Goal: Task Accomplishment & Management: Use online tool/utility

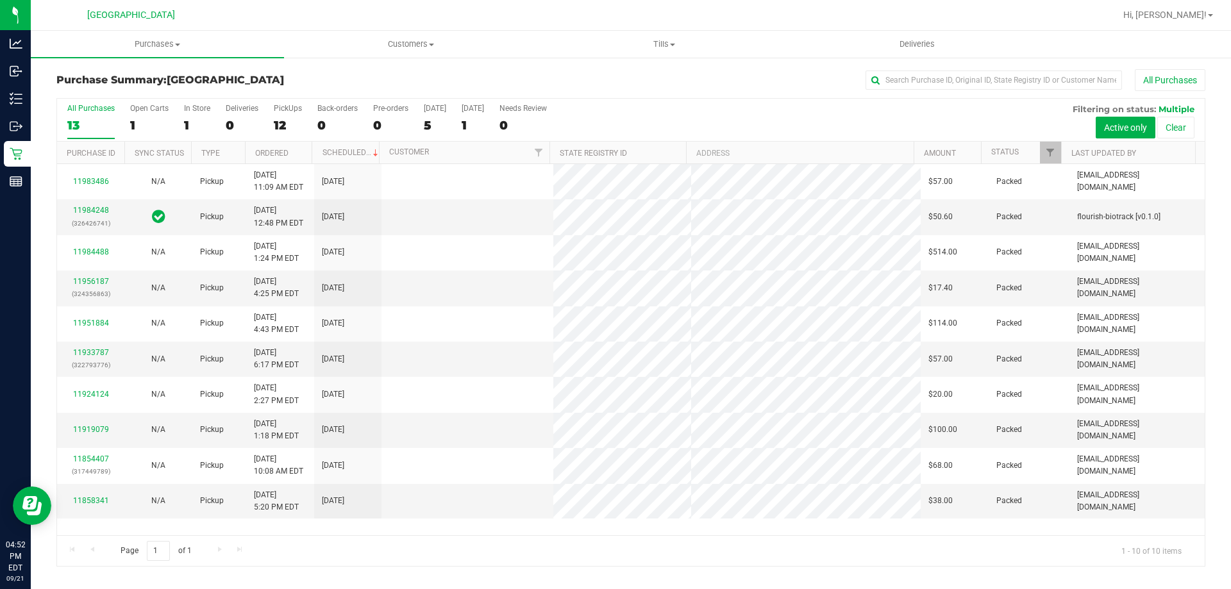
click at [535, 75] on div "All Purchases" at bounding box center [822, 80] width 766 height 22
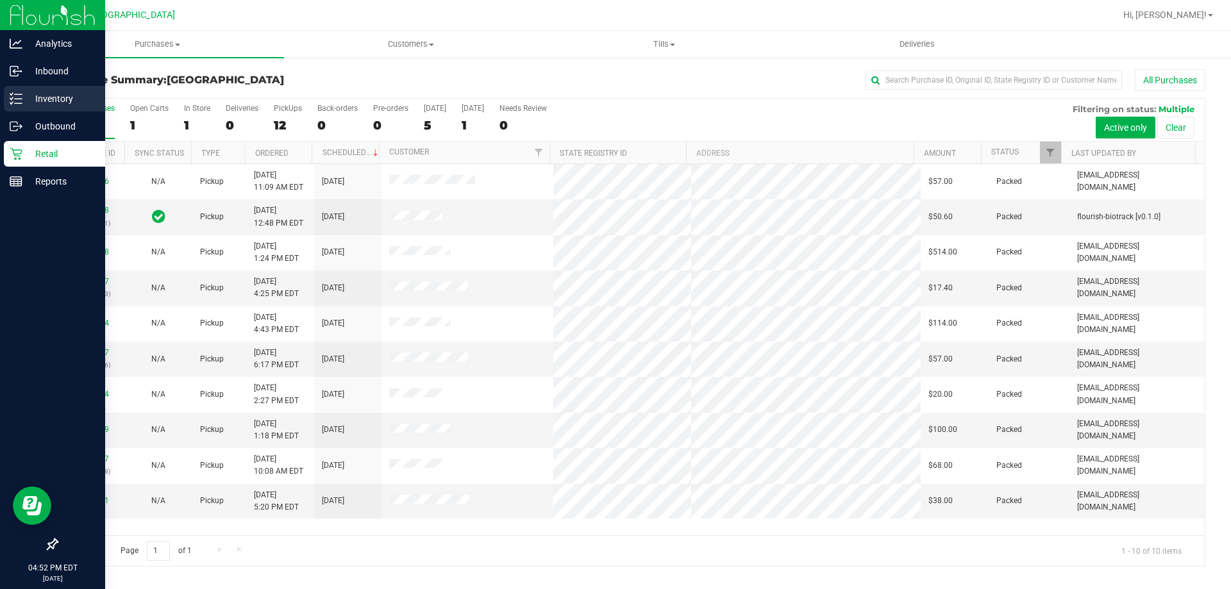
click at [18, 94] on icon at bounding box center [16, 98] width 13 height 13
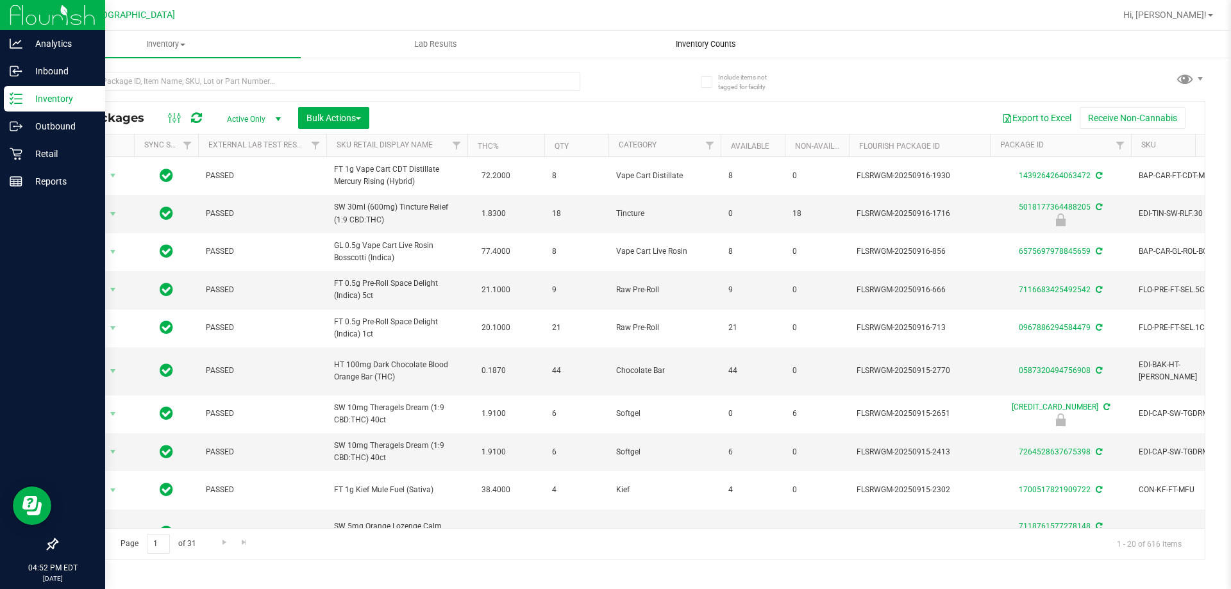
click at [708, 48] on span "Inventory Counts" at bounding box center [705, 44] width 95 height 12
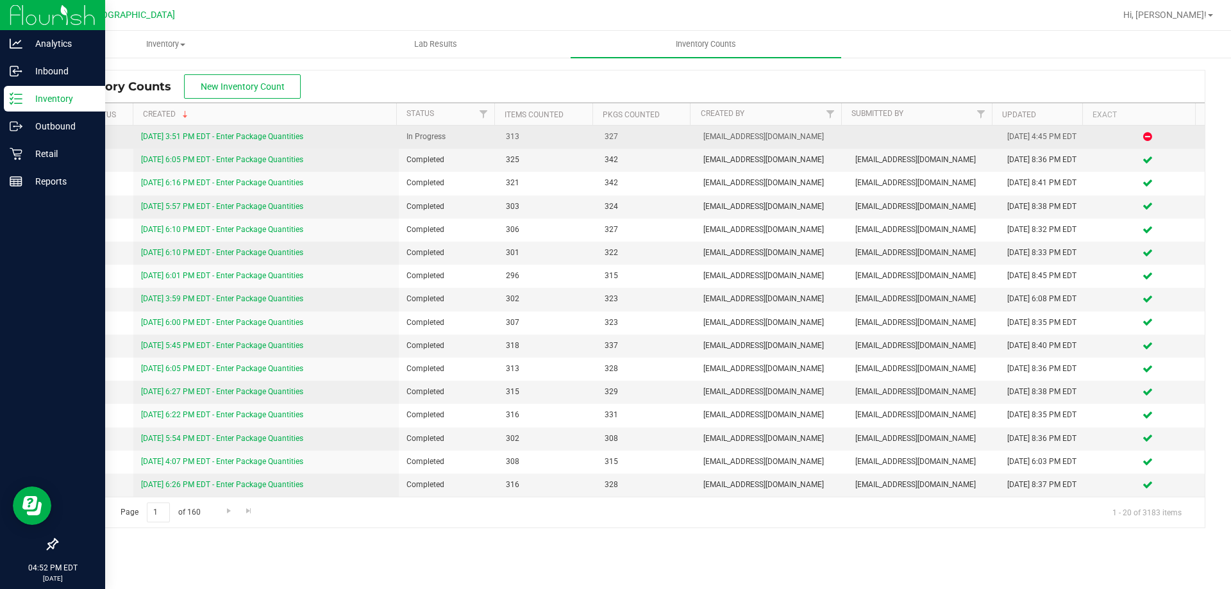
click at [267, 141] on link "[DATE] 3:51 PM EDT - Enter Package Quantities" at bounding box center [222, 136] width 162 height 9
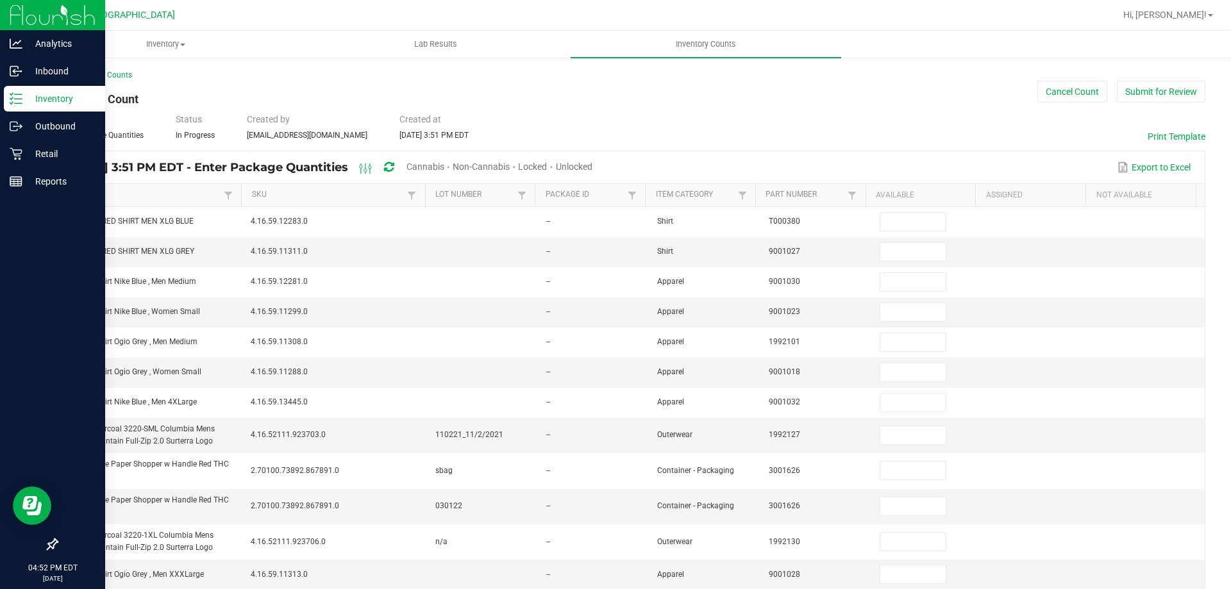
click at [592, 170] on span "Unlocked" at bounding box center [574, 167] width 37 height 10
type input "2"
type input "3"
type input "10"
type input "3"
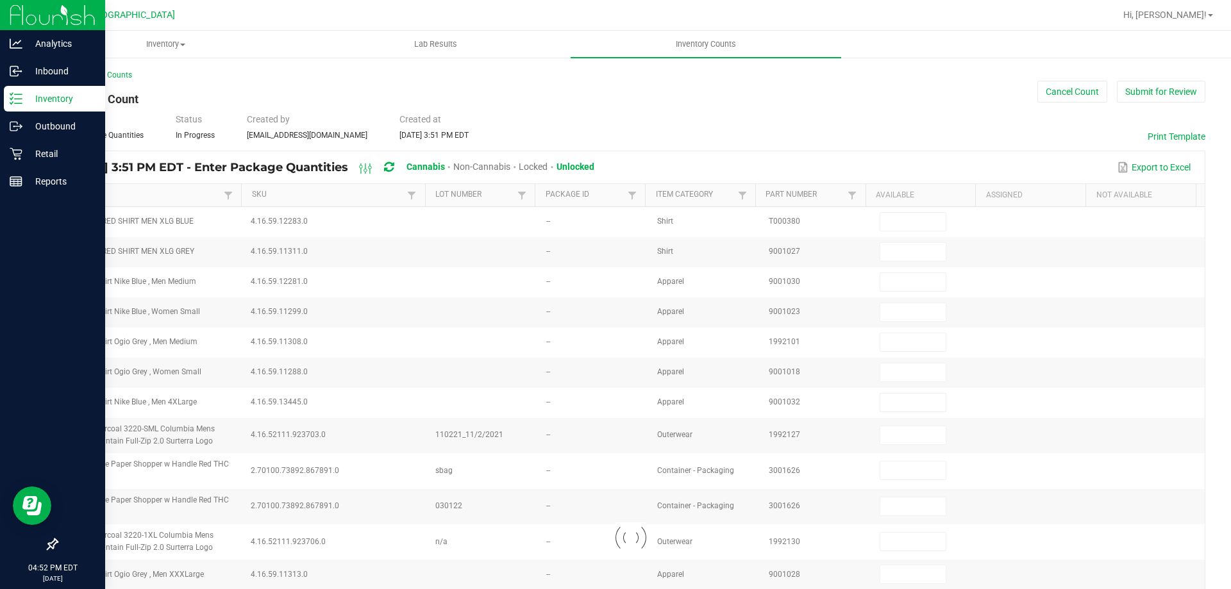
type input "27"
type input "8"
type input "3"
type input "11"
type input "3"
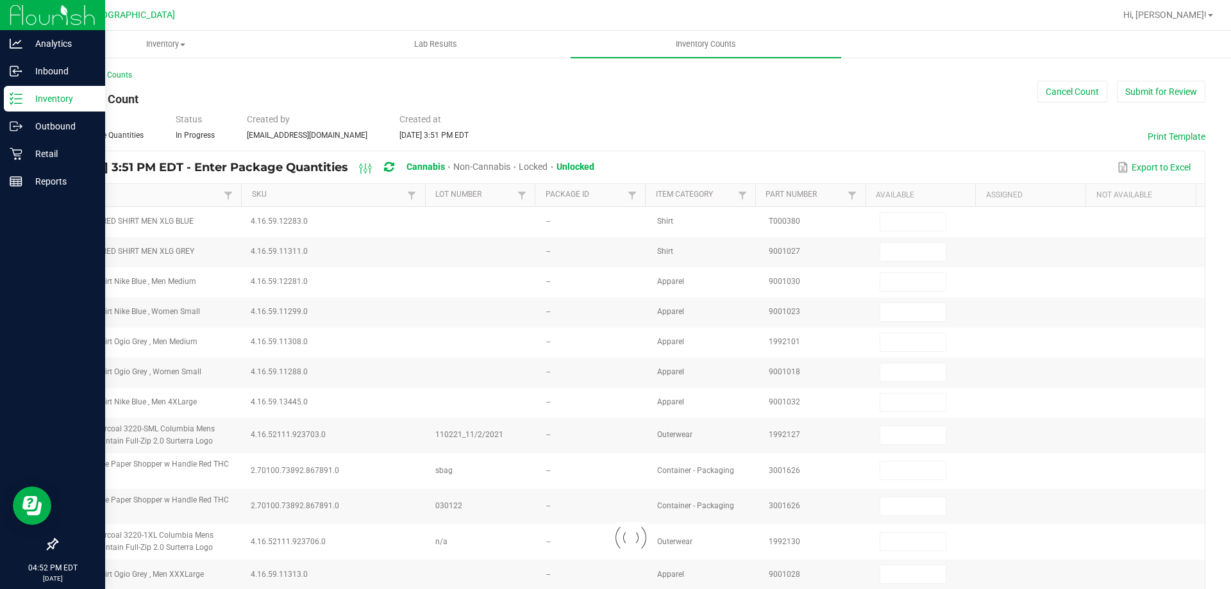
type input "4"
type input "26"
type input "9"
type input "2"
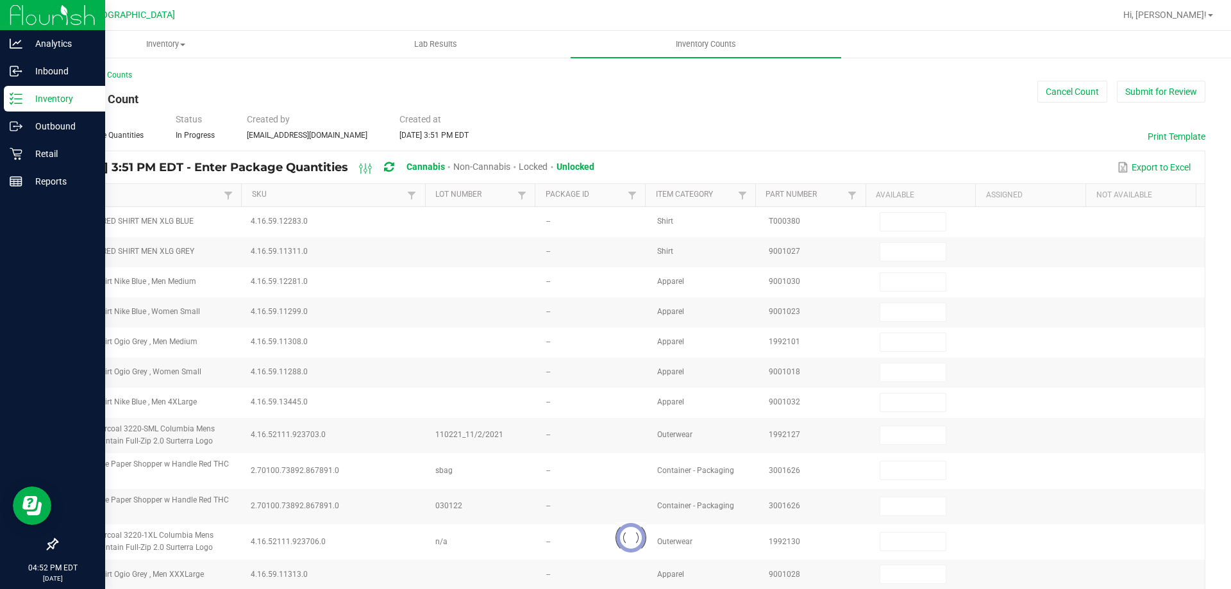
type input "12"
type input "20"
type input "1"
type input "4"
type input "1"
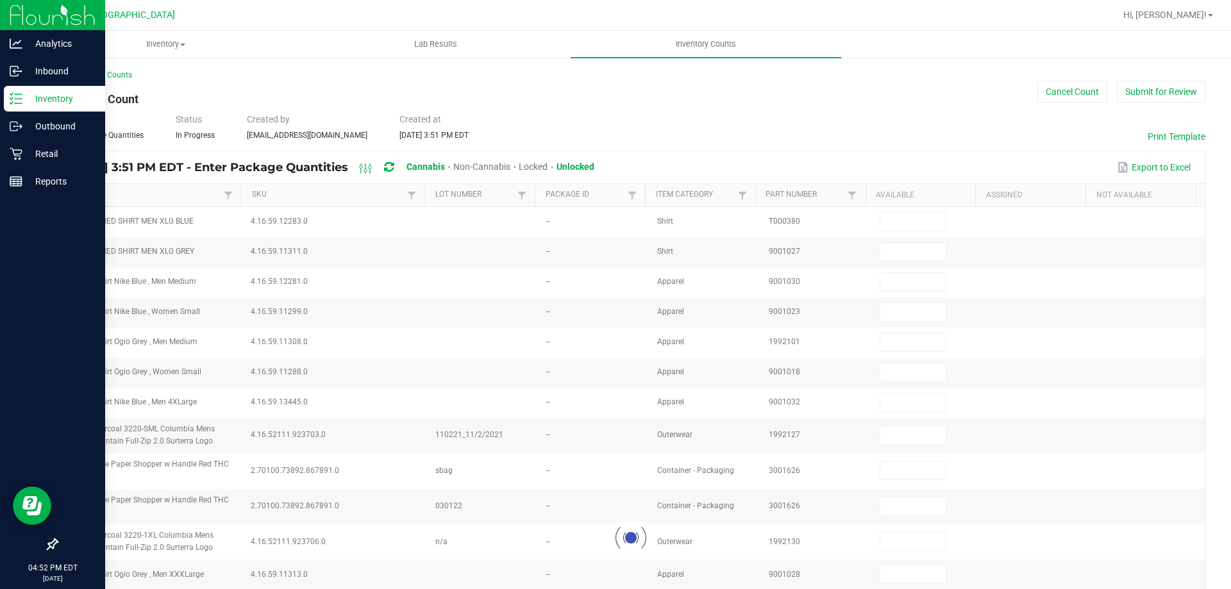
type input "3"
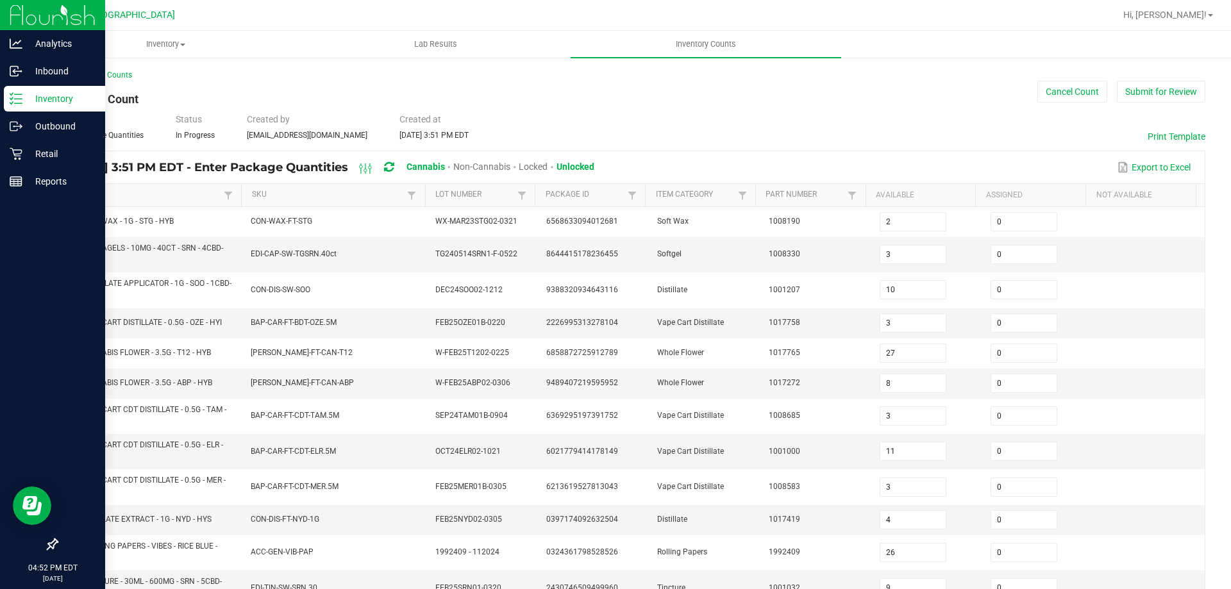
click at [137, 201] on th "Item" at bounding box center [149, 195] width 183 height 23
click at [130, 197] on link "Item" at bounding box center [145, 195] width 153 height 10
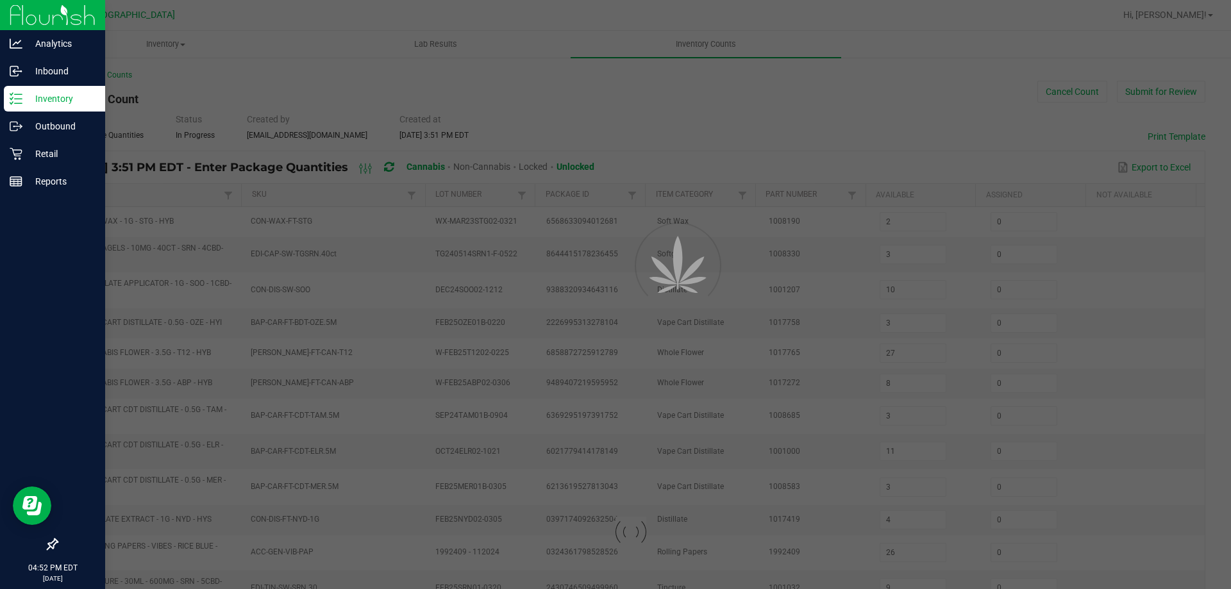
type input "5"
type input "1"
type input "8"
type input "10"
type input "4"
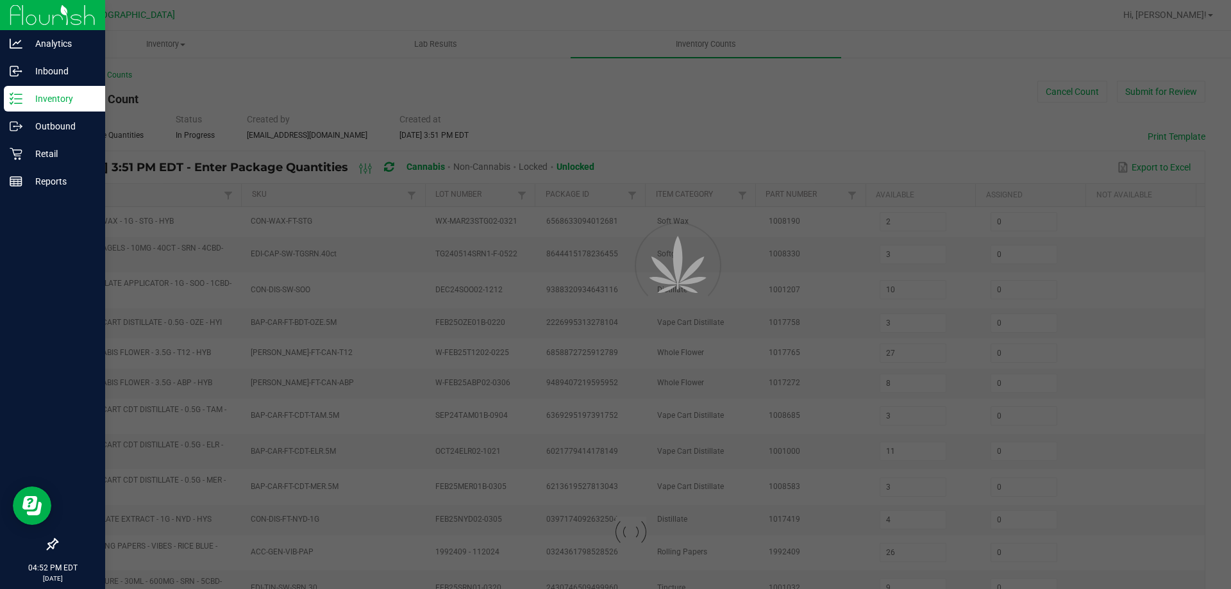
type input "11"
type input "9"
type input "6"
type input "16"
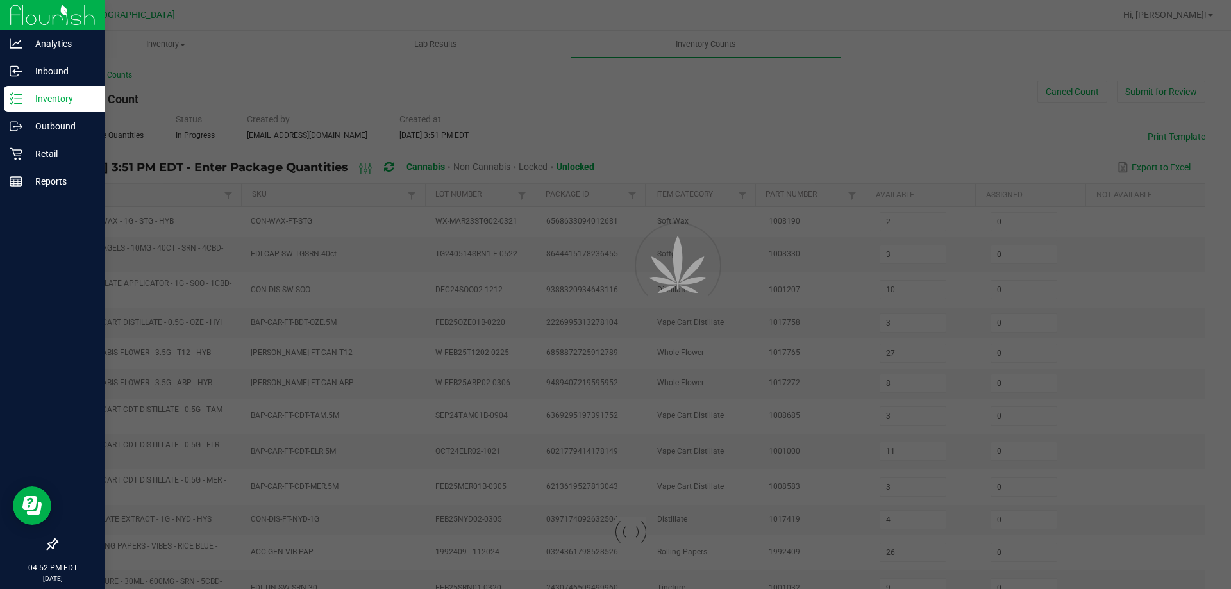
type input "0"
type input "13"
type input "8"
type input "16"
type input "11"
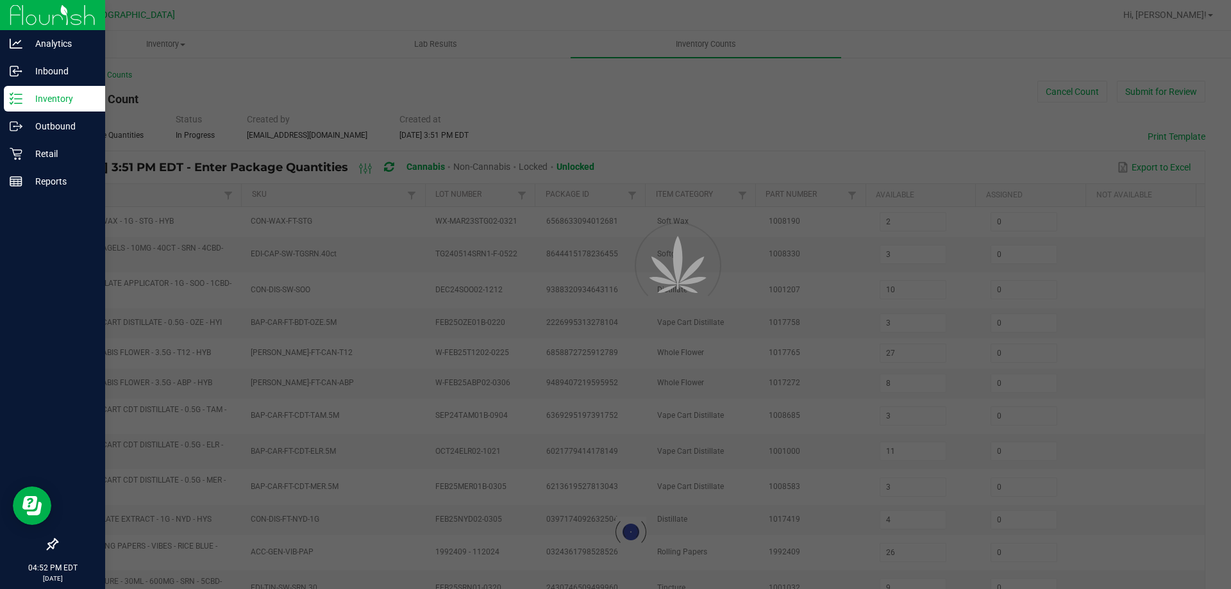
type input "0"
type input "17"
type input "5"
type input "0"
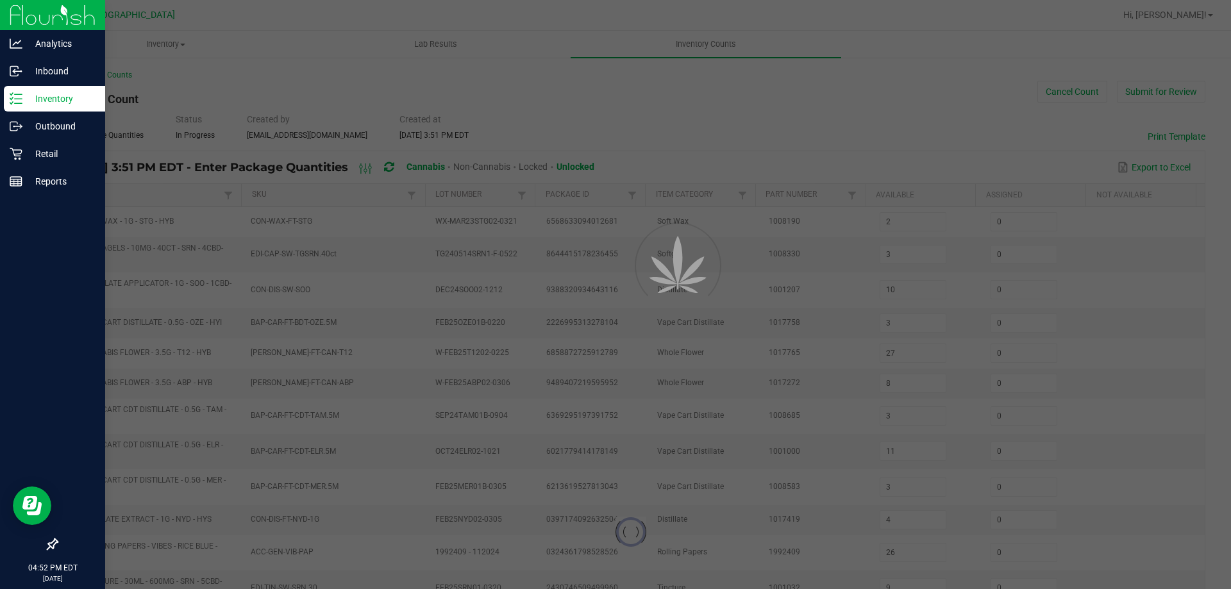
type input "1"
type input "8"
type input "2"
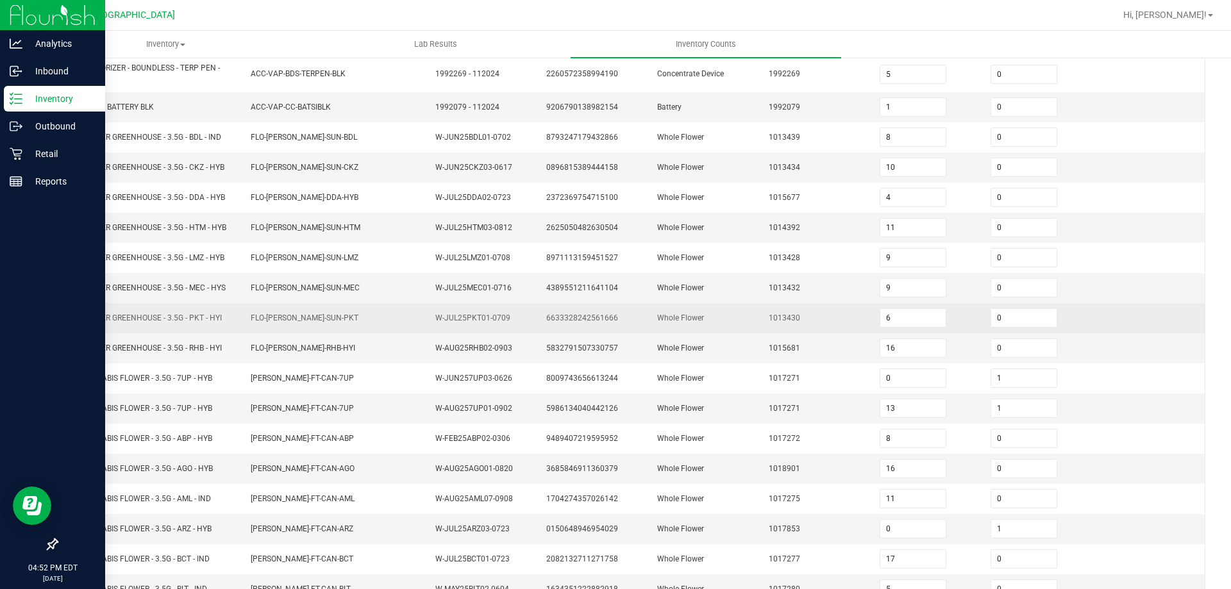
scroll to position [272, 0]
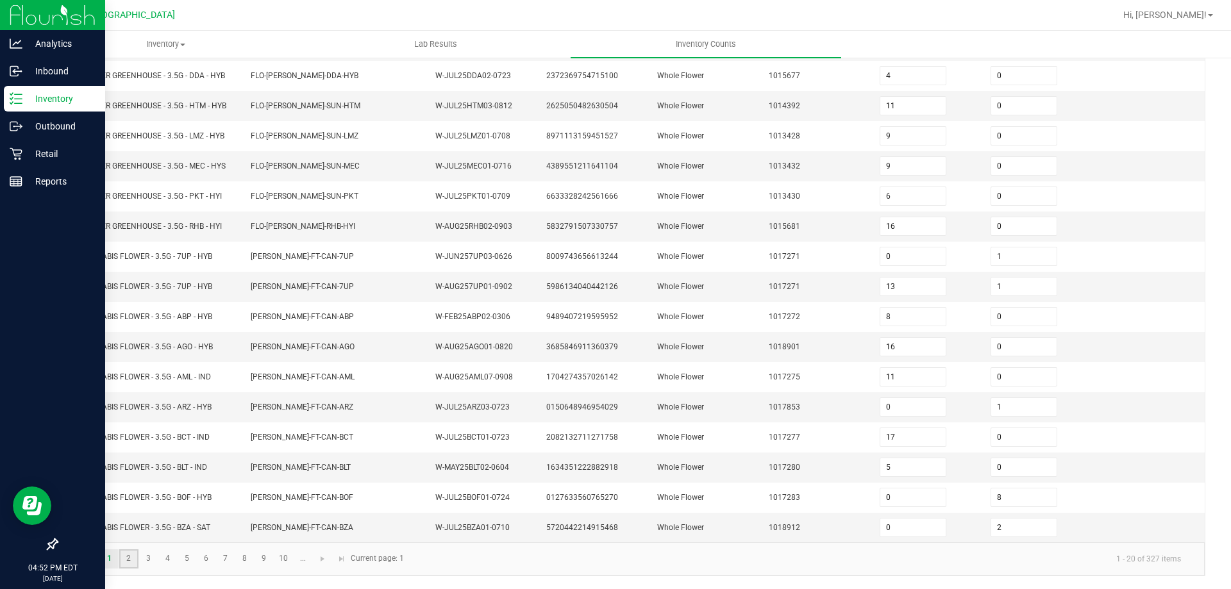
click at [127, 565] on link "2" at bounding box center [128, 558] width 19 height 19
type input "0"
type input "3"
type input "5"
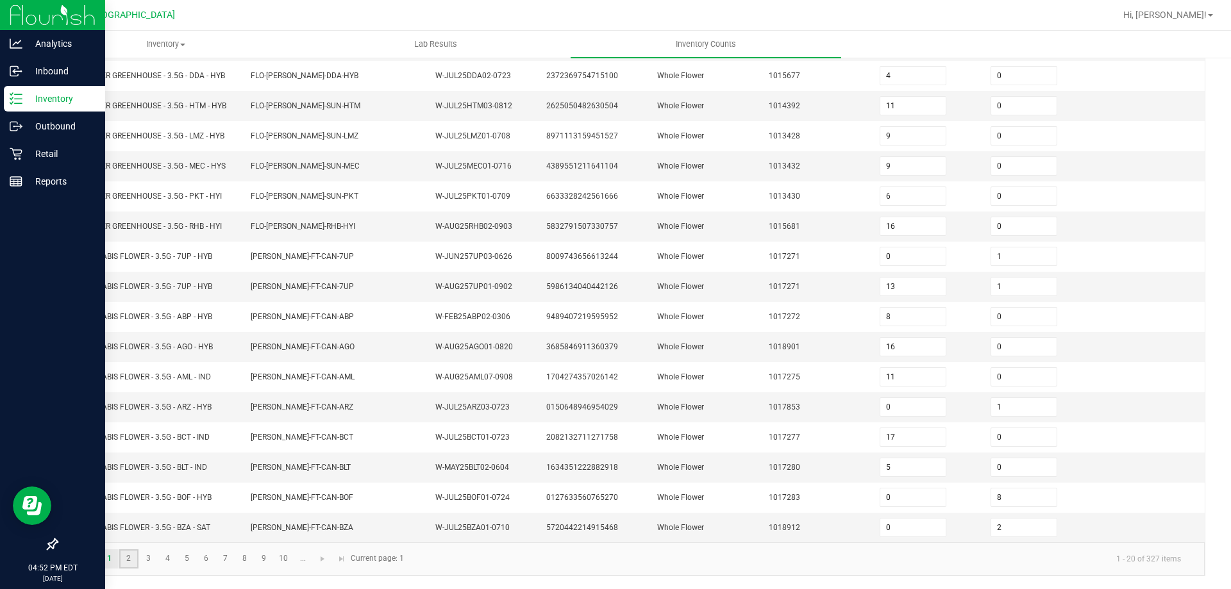
type input "5"
type input "0"
type input "2"
type input "0"
type input "4"
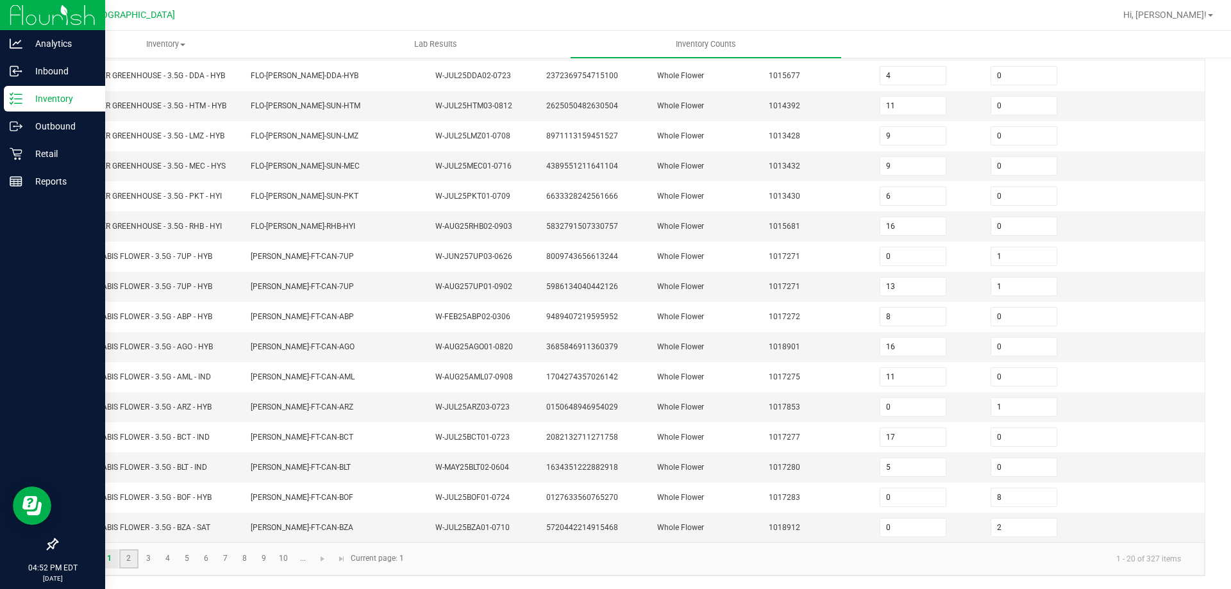
type input "1"
type input "0"
type input "15"
type input "9"
type input "16"
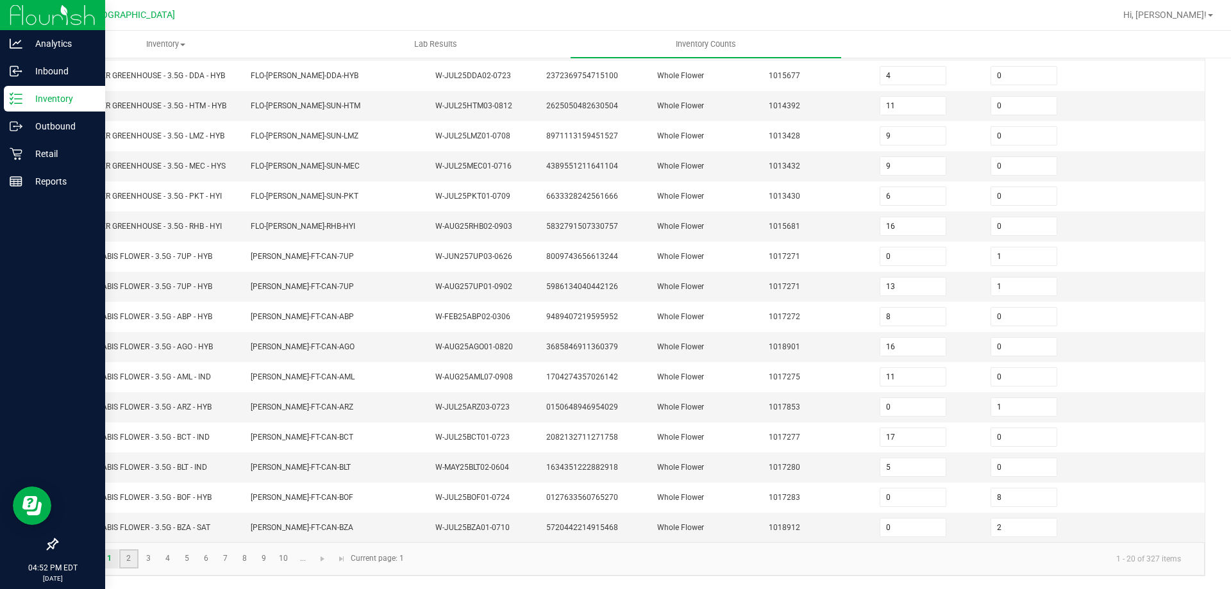
type input "0"
type input "16"
type input "8"
type input "1"
type input "2"
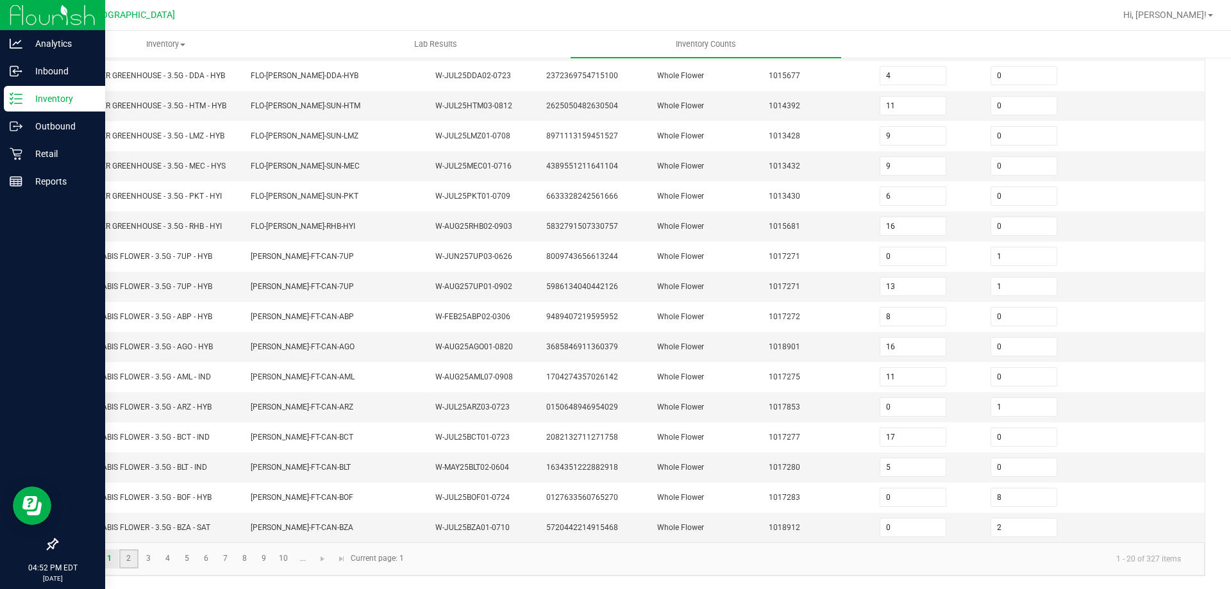
type input "1"
type input "2"
type input "0"
type input "3"
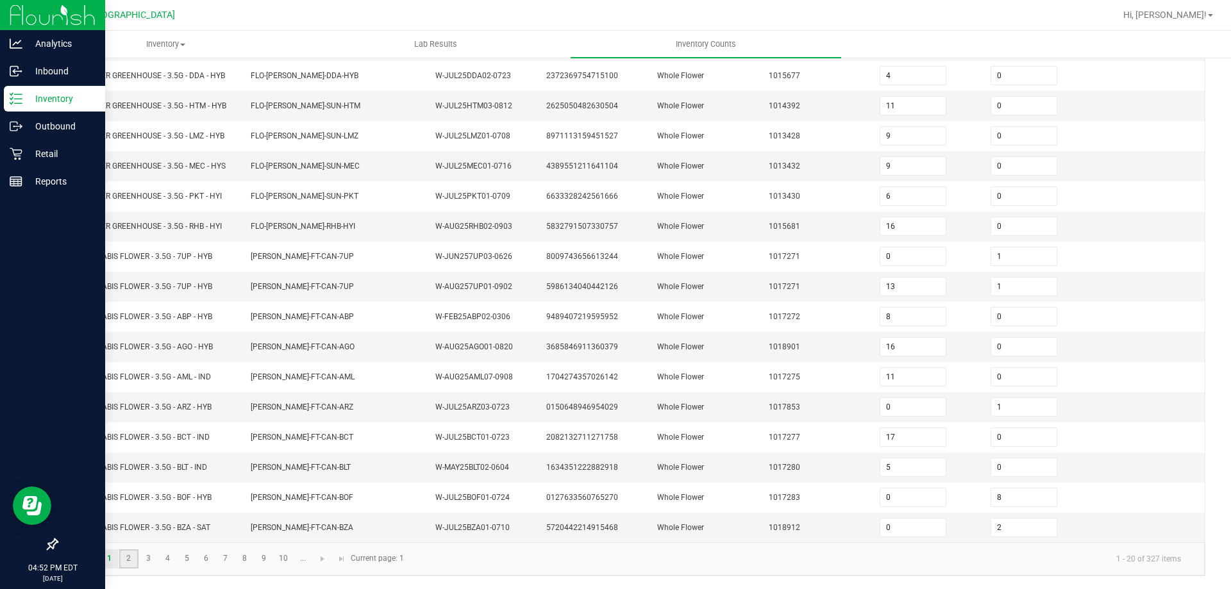
type input "4"
type input "2"
type input "0"
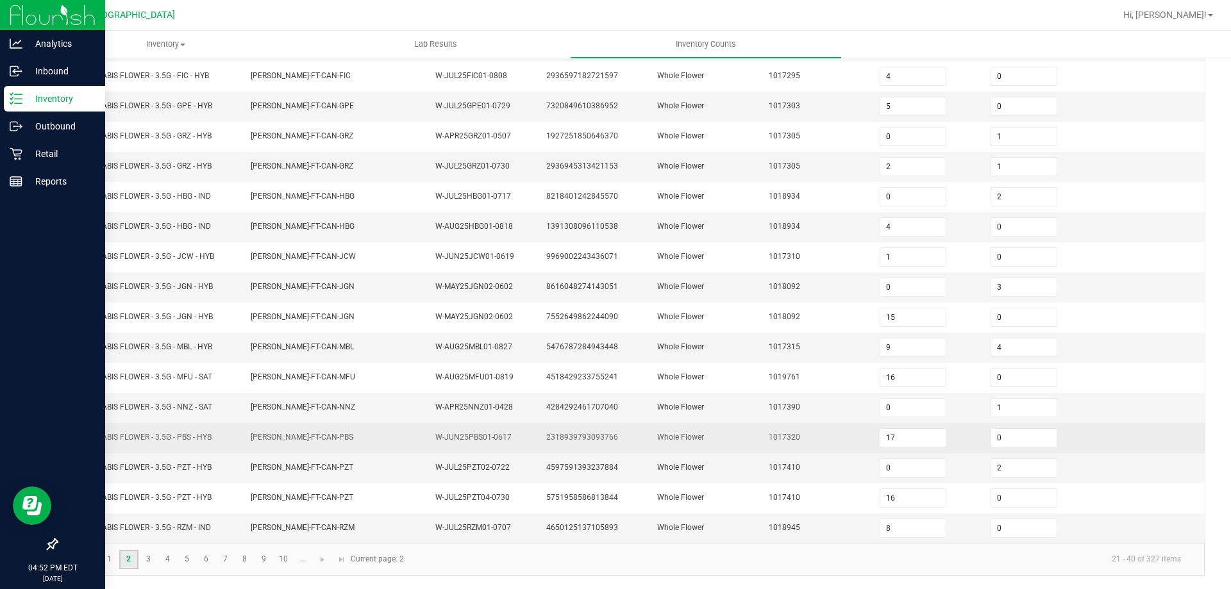
scroll to position [266, 0]
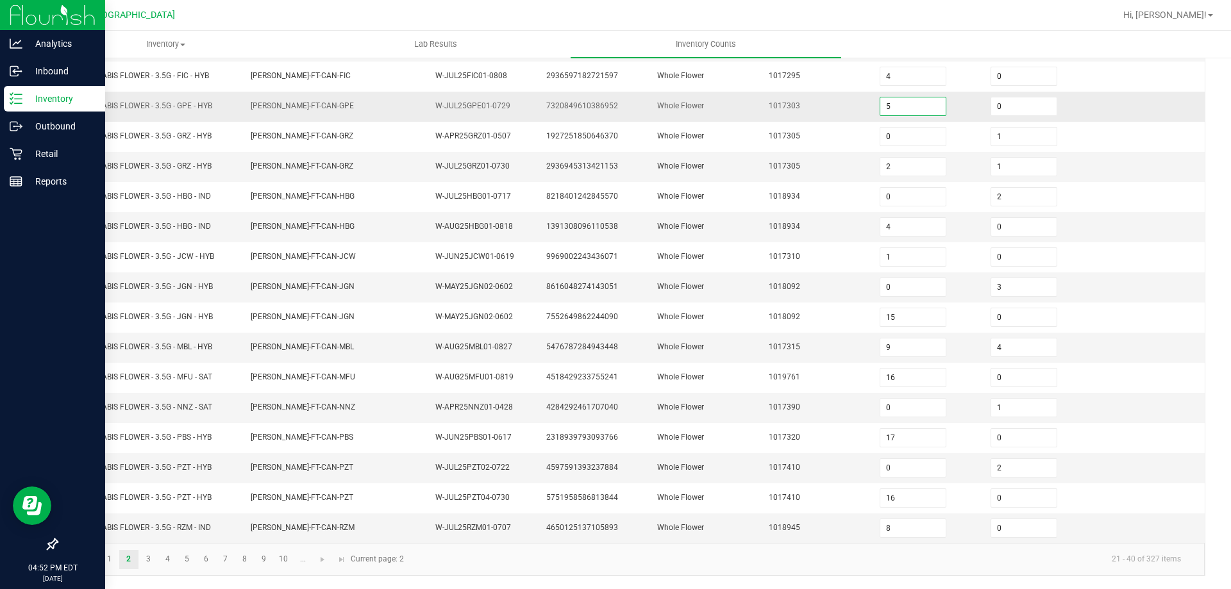
click at [898, 104] on input "5" at bounding box center [912, 106] width 65 height 18
type input "4"
click at [1094, 104] on td at bounding box center [1149, 107] width 111 height 30
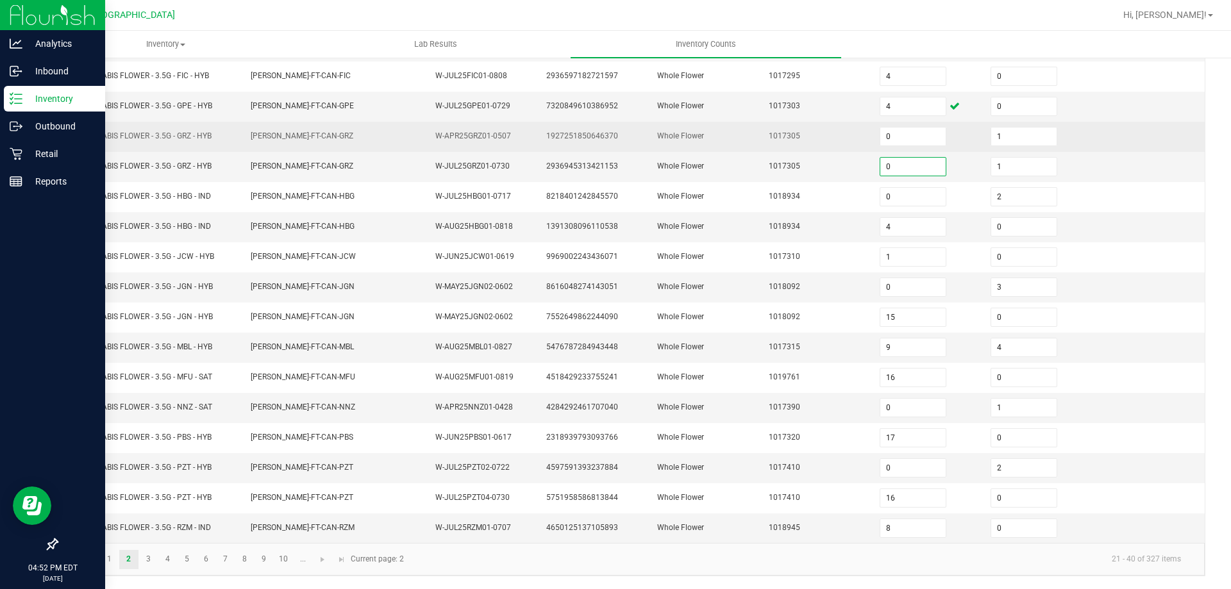
type input "0"
click at [1154, 138] on td at bounding box center [1149, 137] width 111 height 30
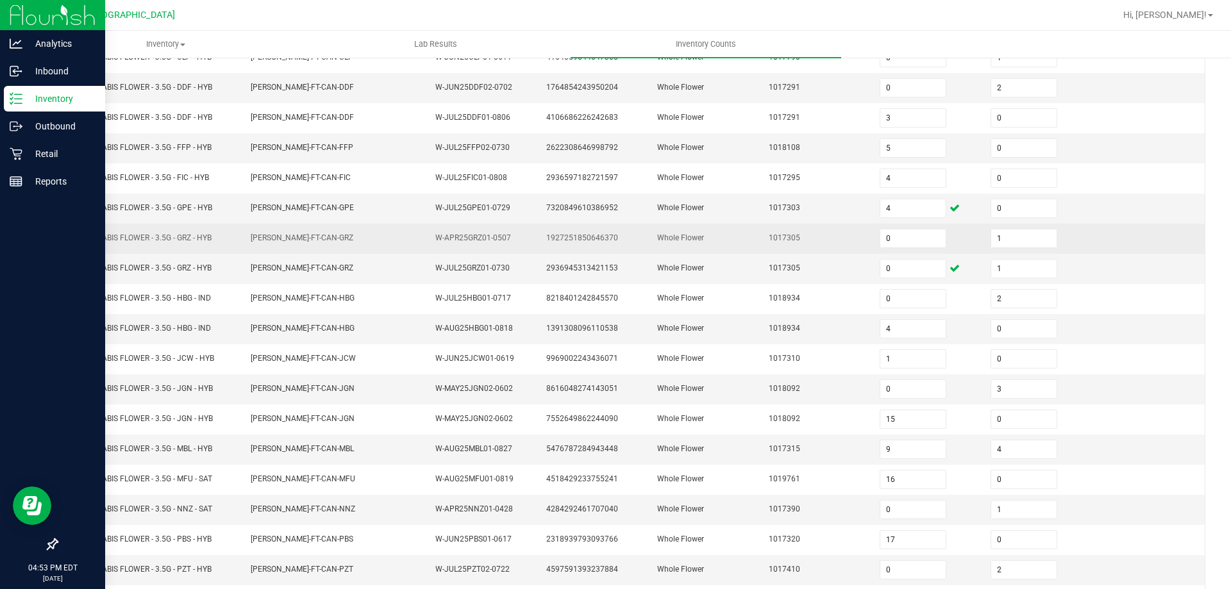
scroll to position [166, 0]
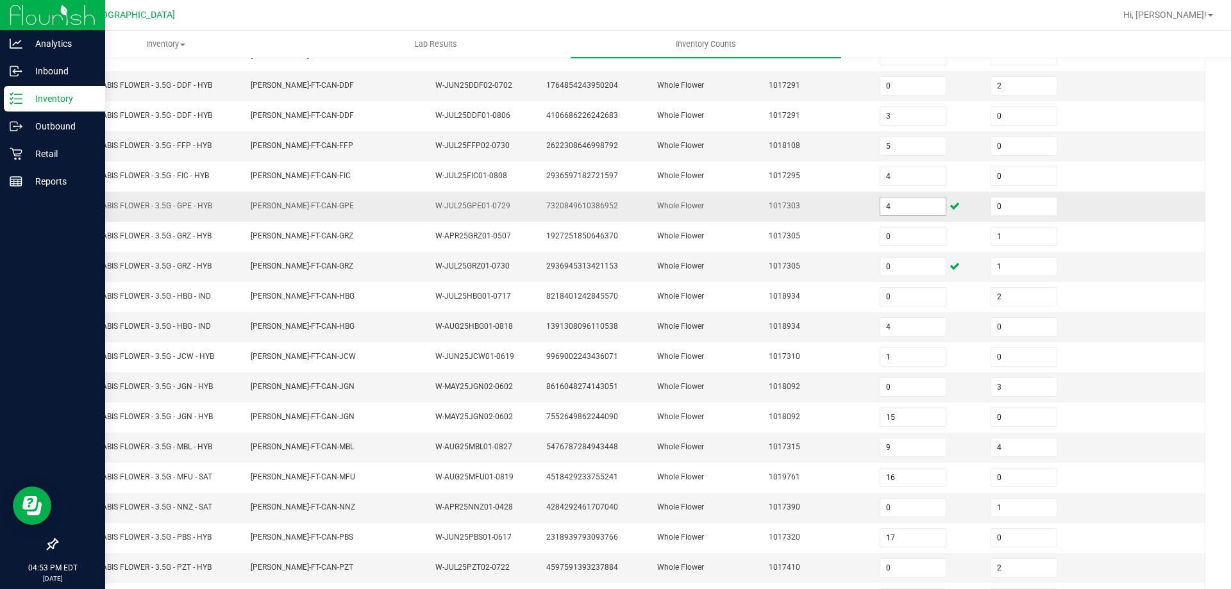
click at [905, 203] on input "4" at bounding box center [912, 206] width 65 height 18
type input "1"
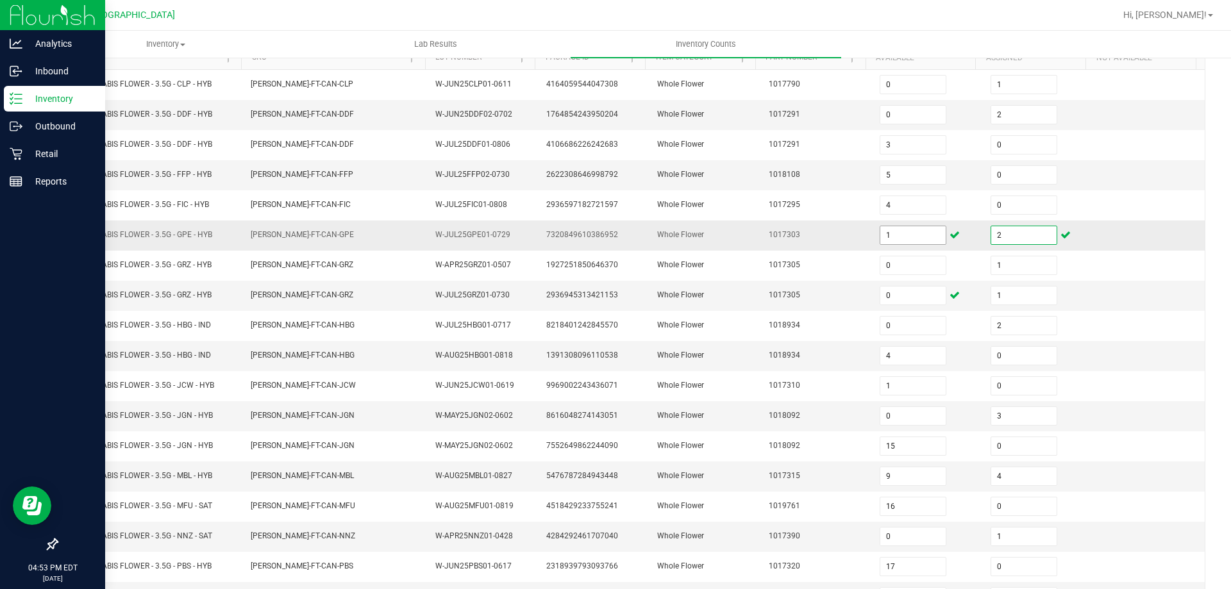
scroll to position [0, 0]
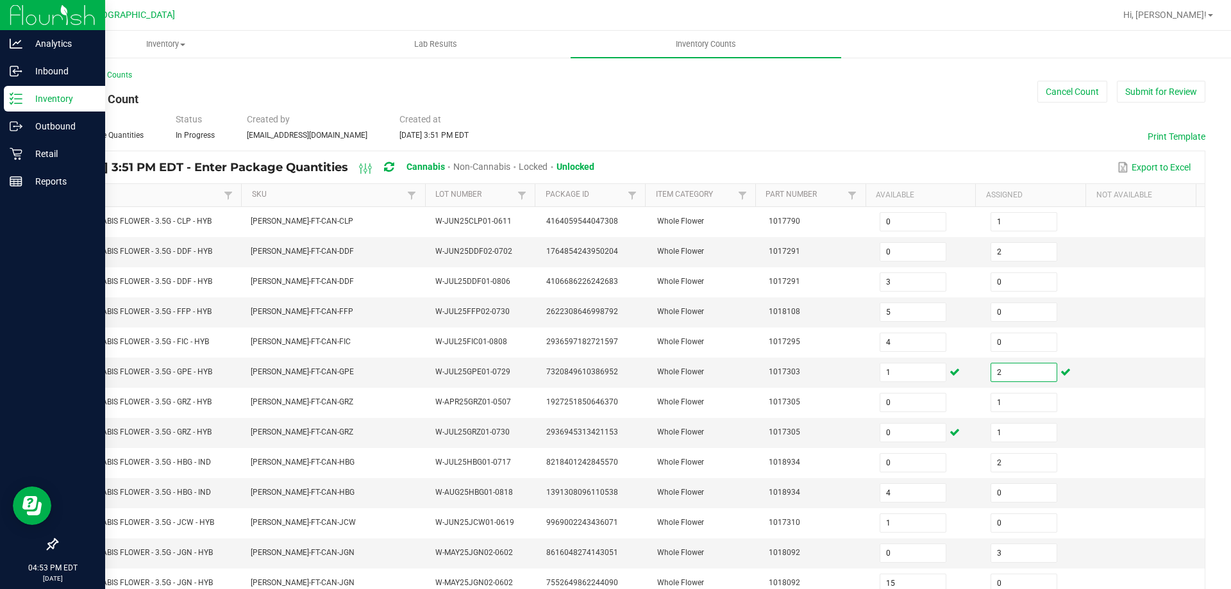
type input "2"
click at [24, 101] on p "Inventory" at bounding box center [60, 98] width 77 height 15
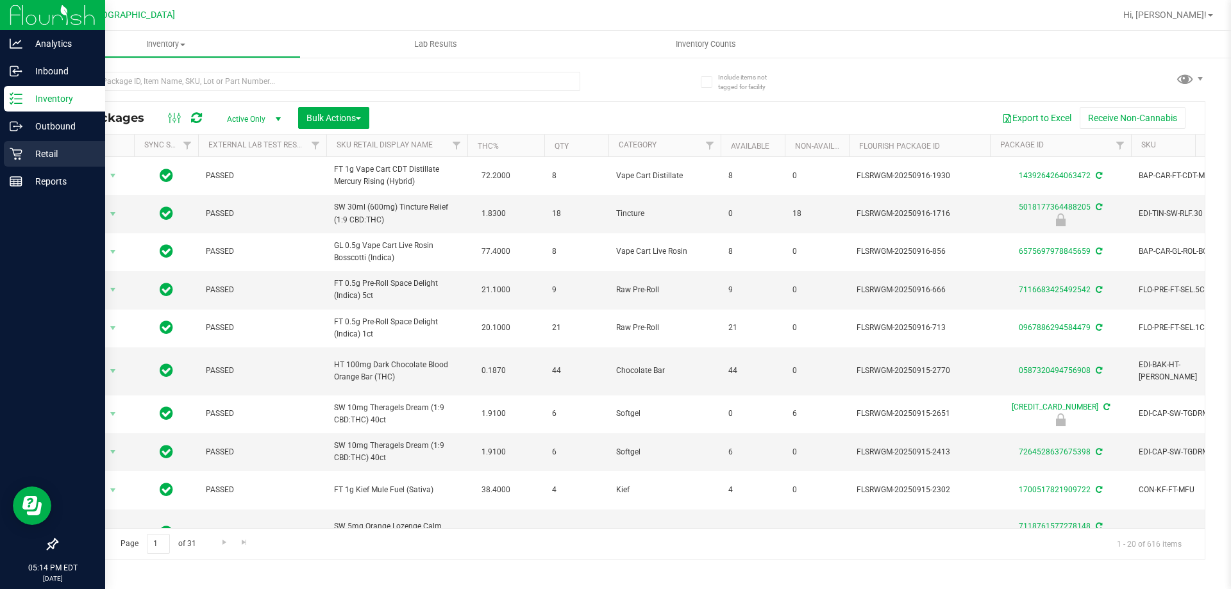
click at [18, 158] on icon at bounding box center [16, 153] width 13 height 13
